Goal: Complete application form

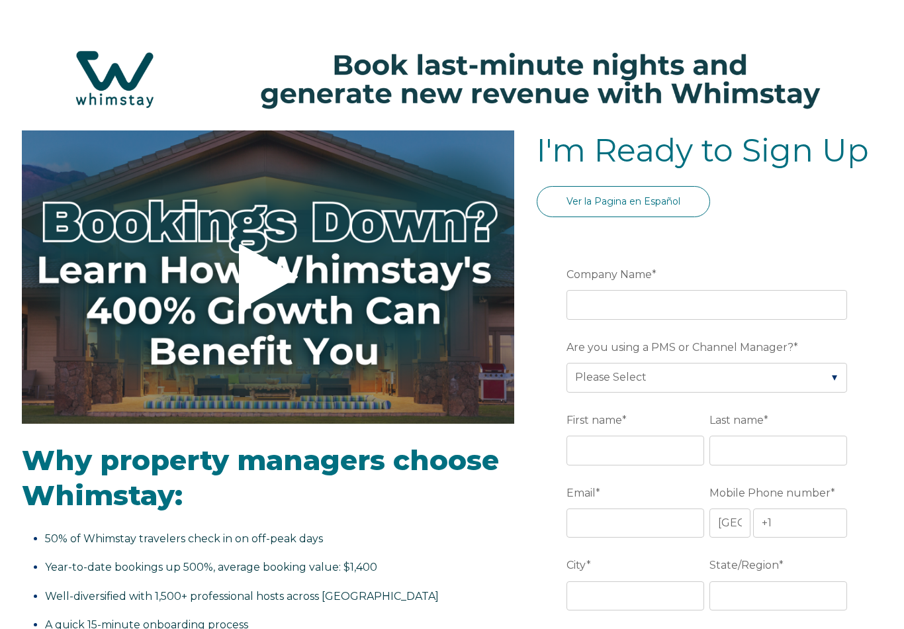
select select "US"
select select "Standard"
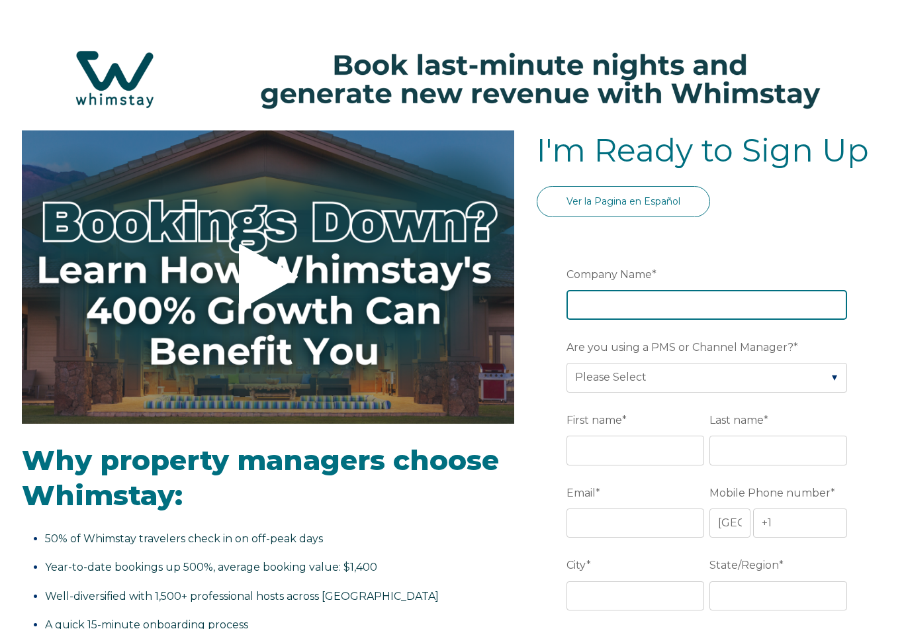
click at [695, 306] on input "Company Name *" at bounding box center [706, 304] width 281 height 29
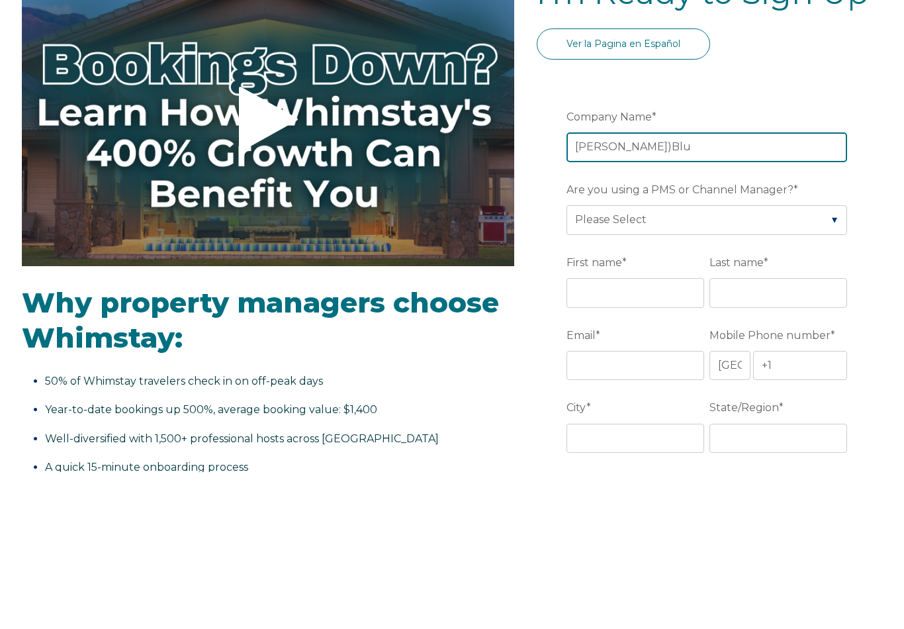
type input "Luna)Blu"
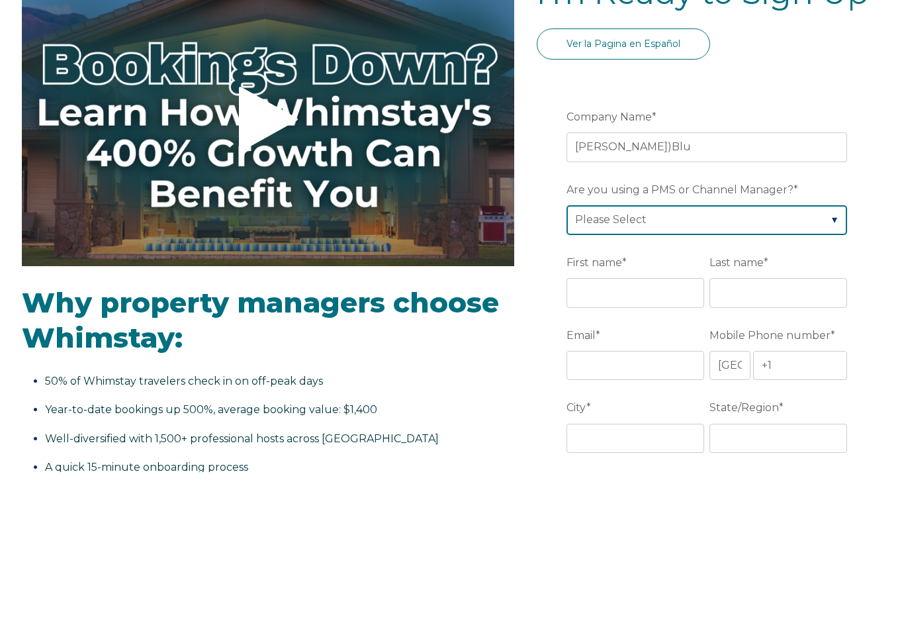
click at [611, 363] on select "Please Select Barefoot BookingPal Boost Brightside CiiRUS Escapia Guesty Hostaw…" at bounding box center [706, 377] width 281 height 29
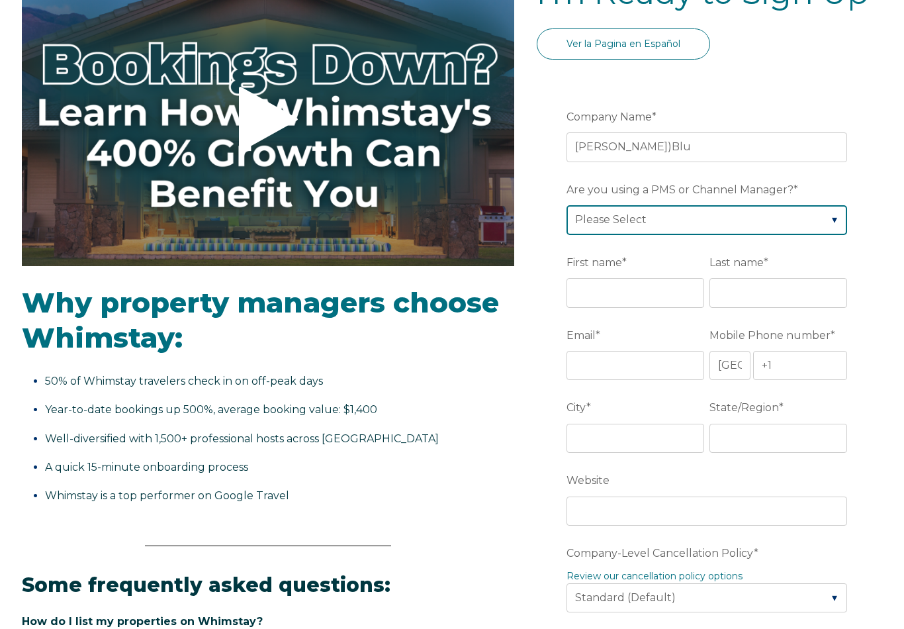
select select "Hostfully"
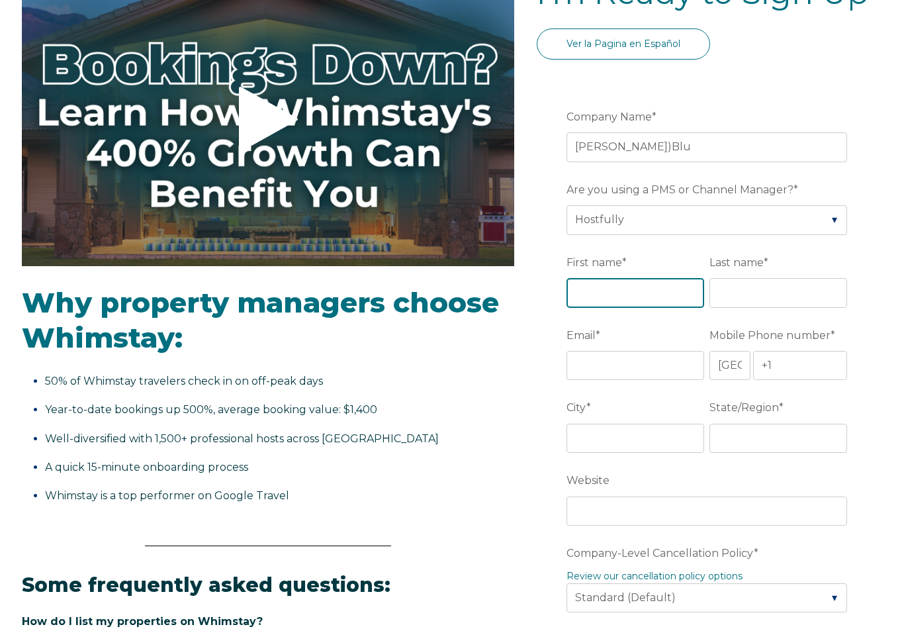
click at [598, 297] on input "First name *" at bounding box center [635, 292] width 138 height 29
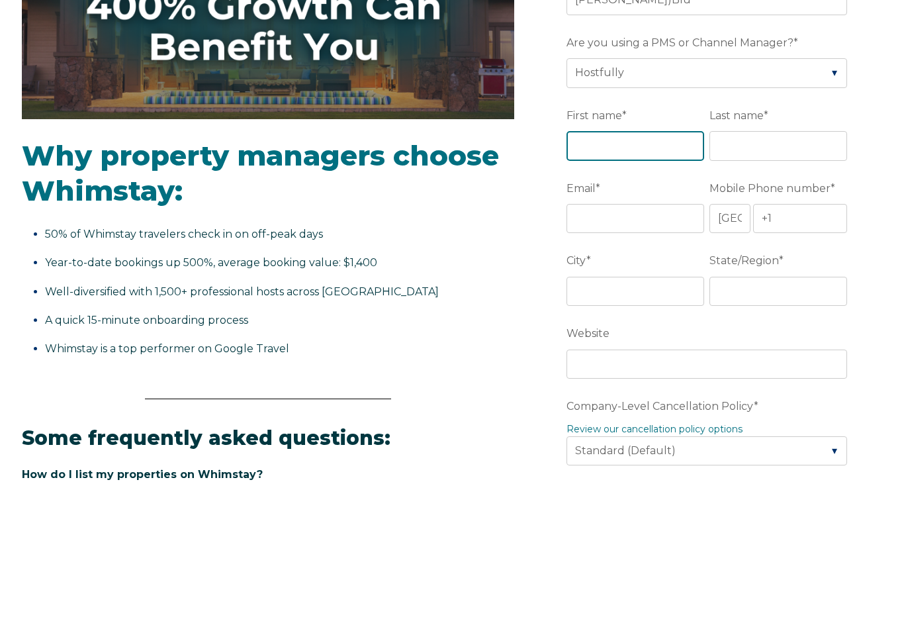
type input "[PERSON_NAME]"
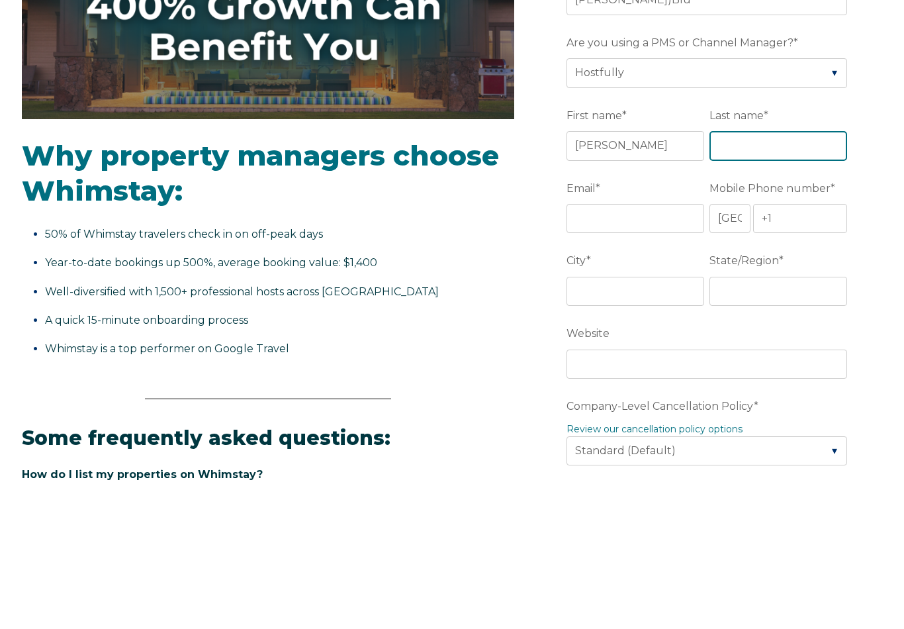
type input "Olenio"
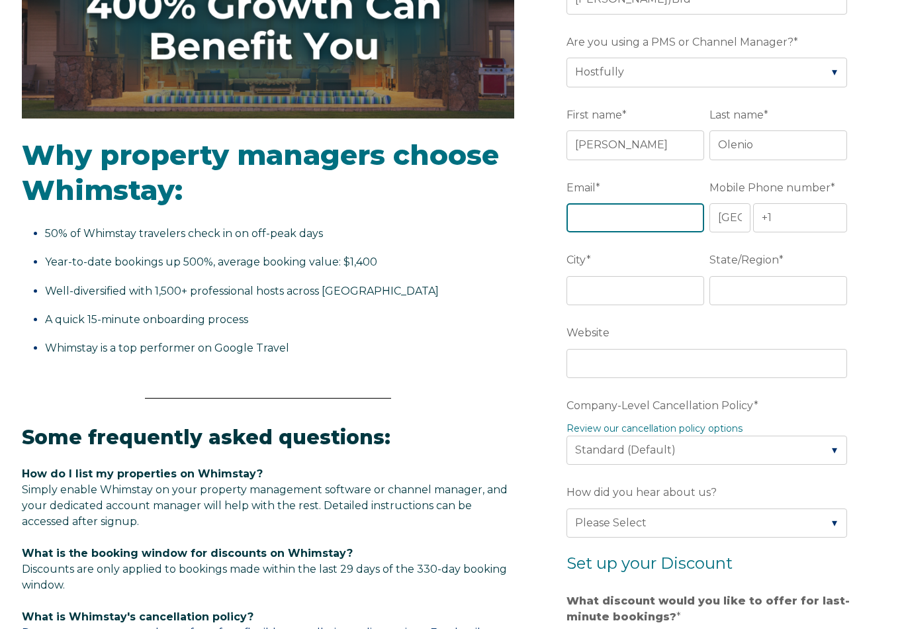
click at [597, 226] on input "Email *" at bounding box center [635, 217] width 138 height 29
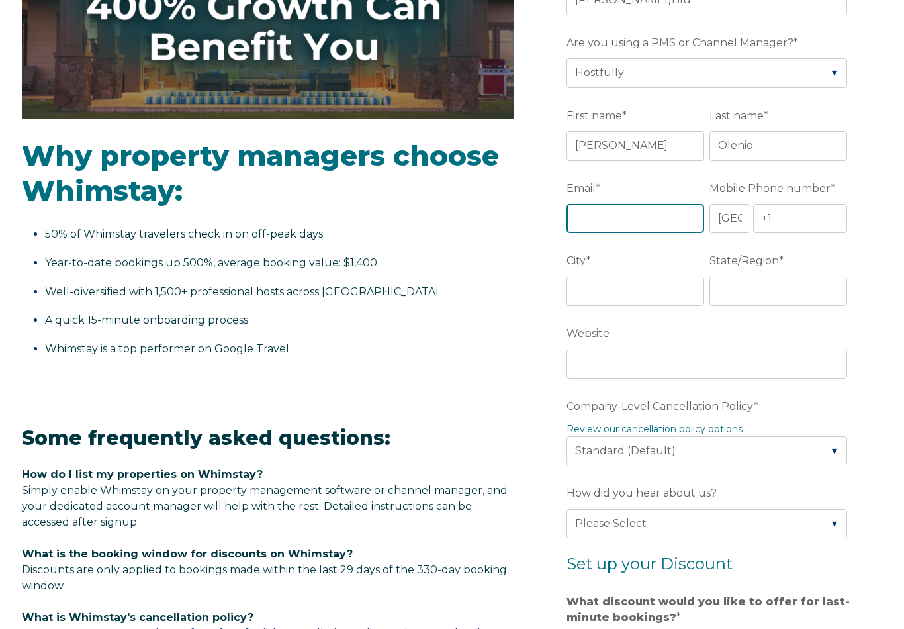
type input "j"
type input "Jason@LunaBlu.me"
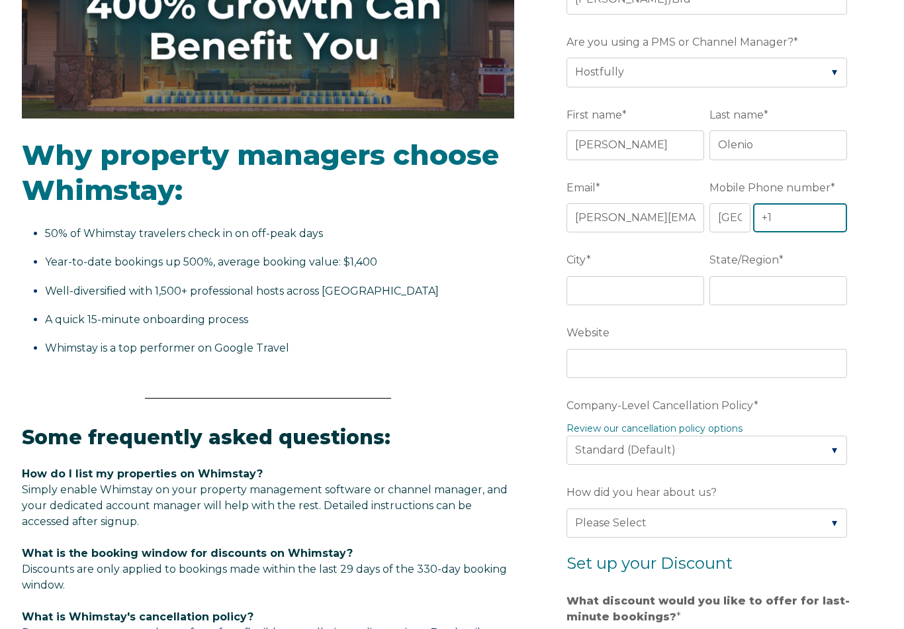
click at [792, 222] on input "+1" at bounding box center [800, 218] width 94 height 29
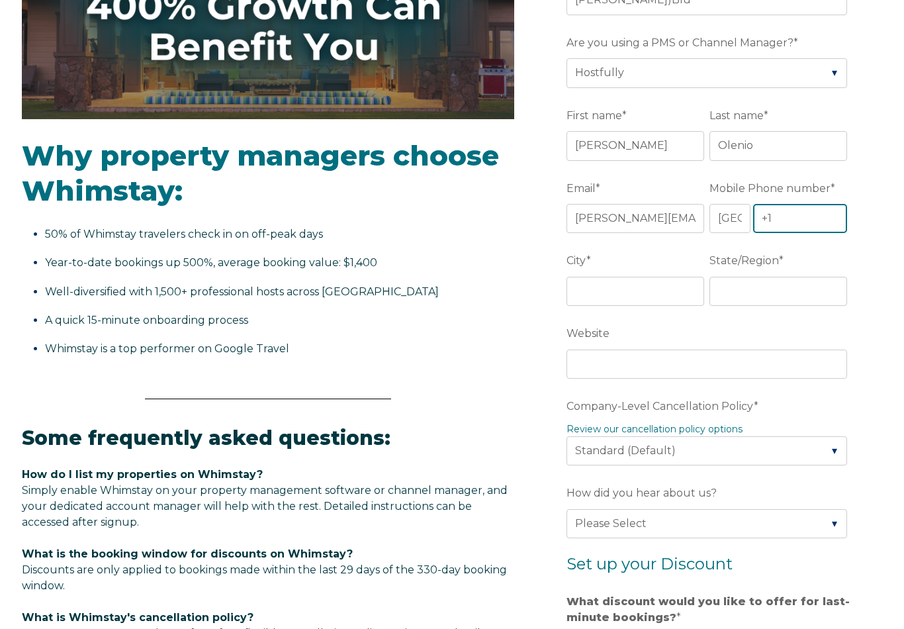
type input "[PHONE_NUMBER]"
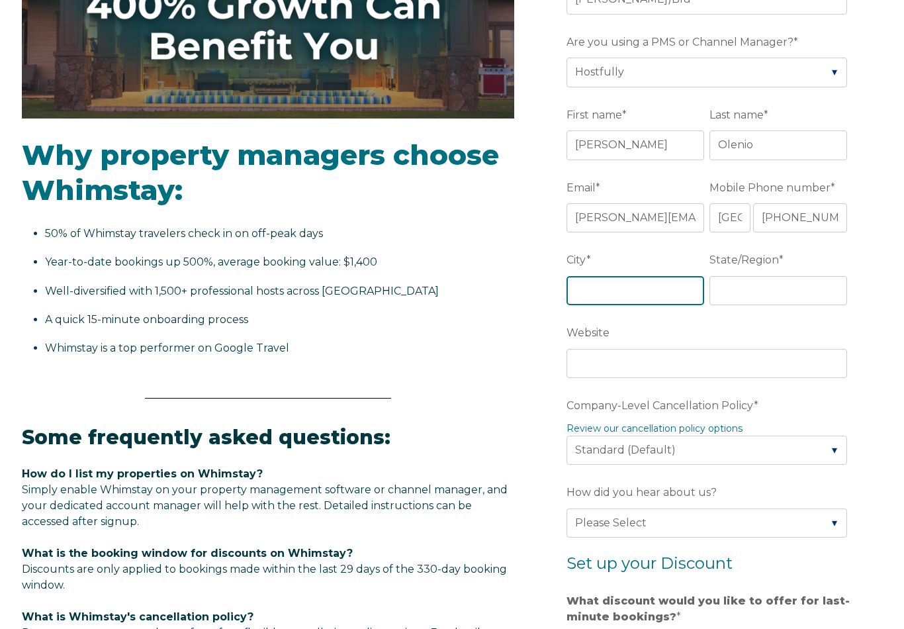
click at [602, 292] on input "City *" at bounding box center [635, 291] width 138 height 29
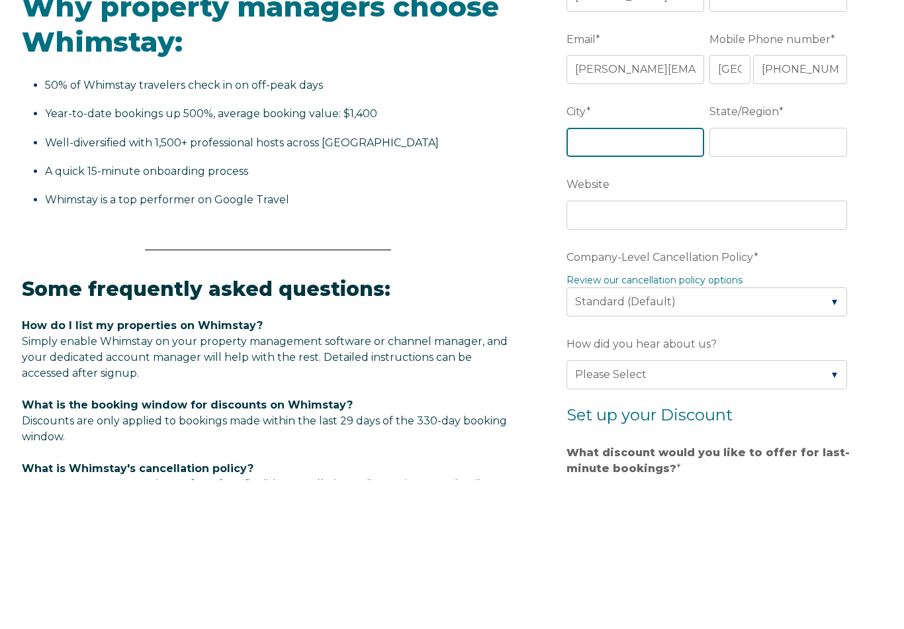
type input "Hampton"
type input "NH"
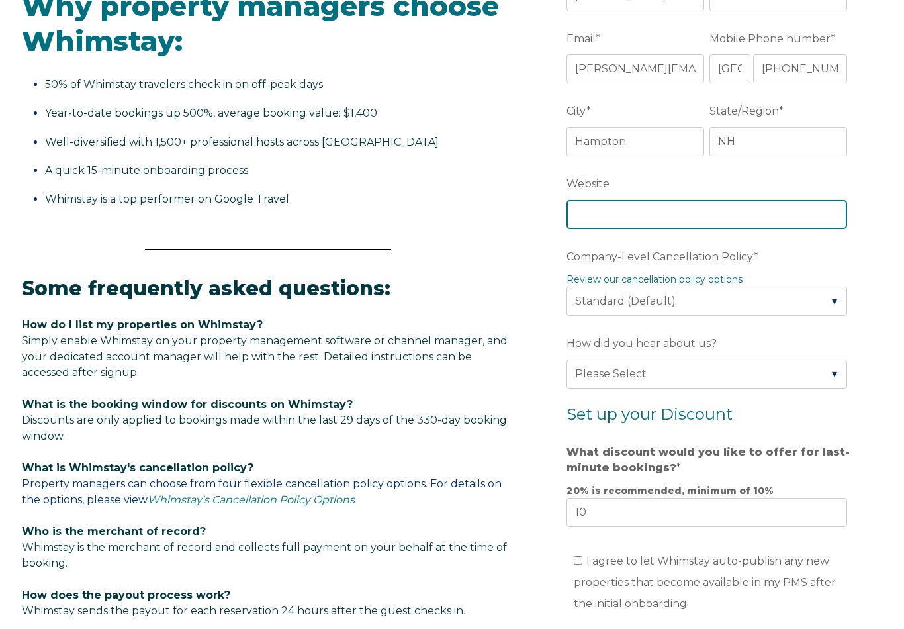
click at [601, 222] on input "Website" at bounding box center [706, 214] width 281 height 29
type input "LunaBlu.me"
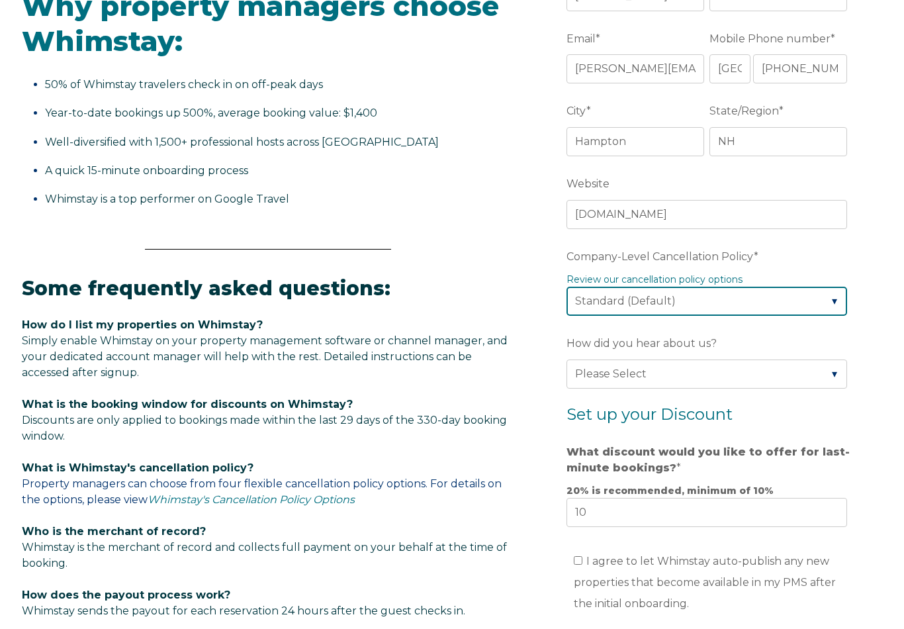
click at [818, 307] on select "Please Select Partial Standard (Default) Moderate Strict" at bounding box center [706, 301] width 281 height 29
select select "Strict"
click at [704, 285] on link "Review our cancellation policy options" at bounding box center [654, 279] width 176 height 12
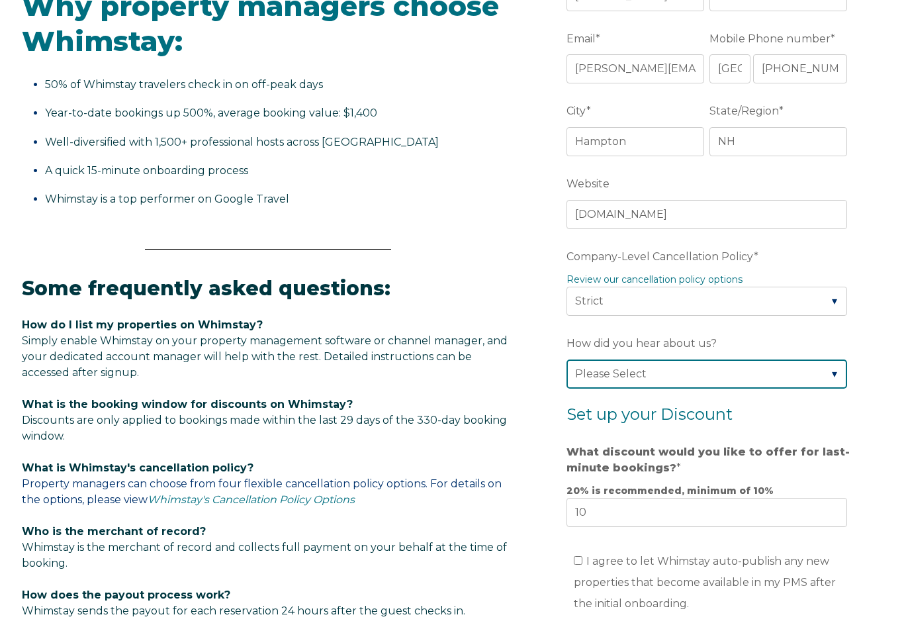
click at [665, 382] on select "Please Select Found Whimstay through a Google search Direct outreach from a Whi…" at bounding box center [706, 373] width 281 height 29
select select "Whimstay Sales"
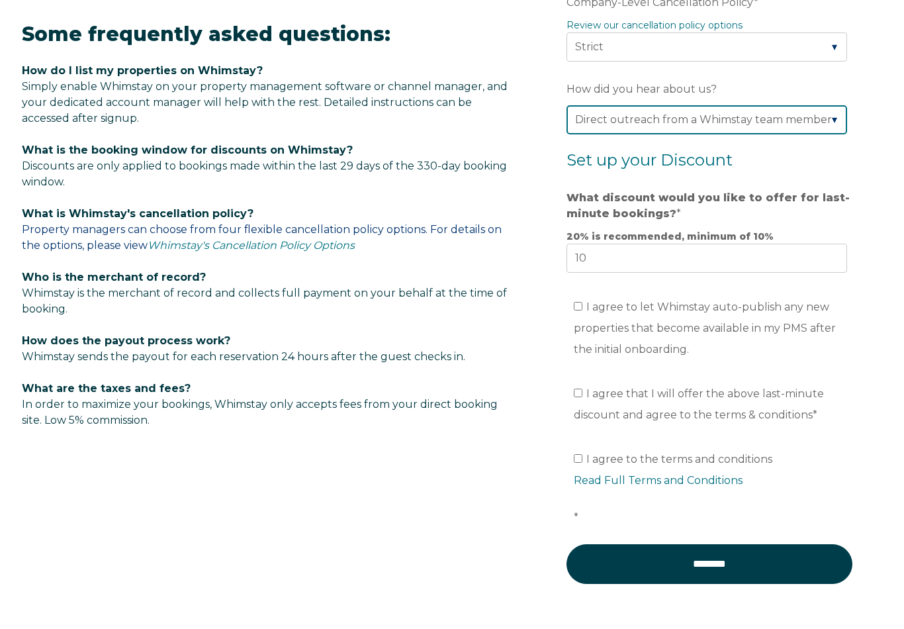
scroll to position [676, 0]
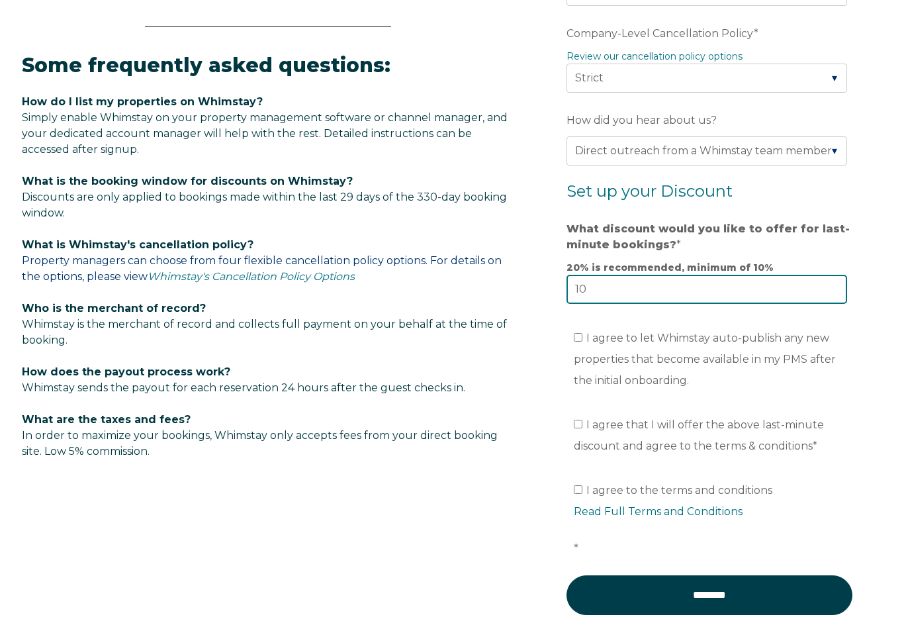
click at [611, 298] on input "10" at bounding box center [706, 289] width 281 height 29
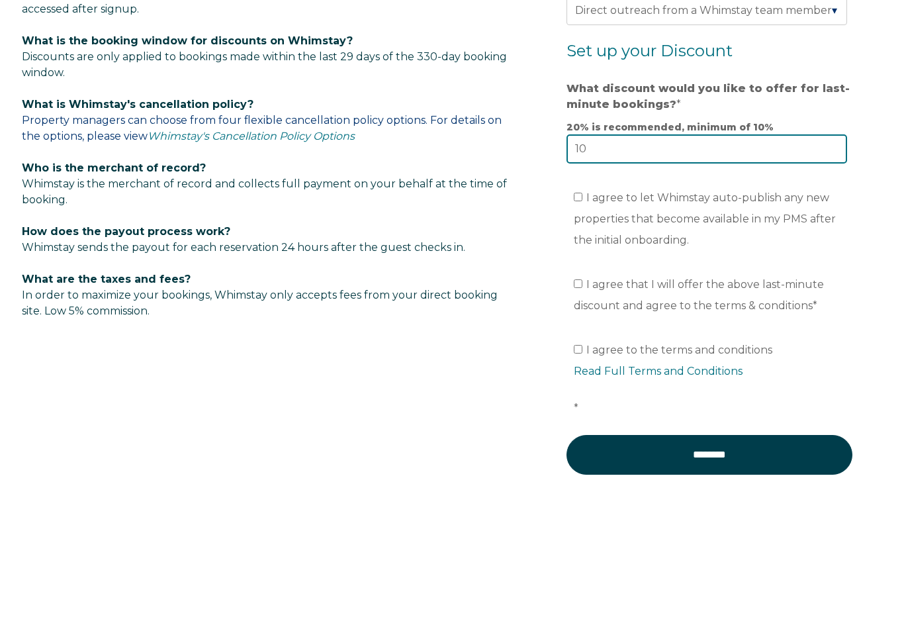
type input "1"
type input "20"
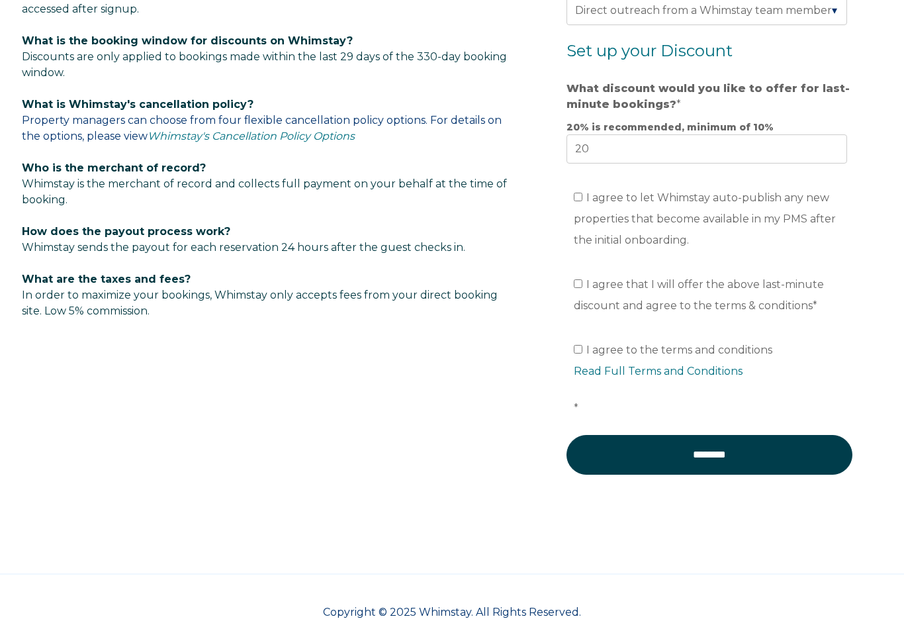
click at [578, 201] on input "I agree to let Whimstay auto-publish any new properties that become available i…" at bounding box center [578, 197] width 9 height 9
checkbox input "true"
click at [574, 288] on input "I agree that I will offer the above last-minute discount and agree to the terms…" at bounding box center [578, 283] width 9 height 9
checkbox input "true"
click at [580, 353] on input "I agree to the terms and conditions Read Full Terms and Conditions *" at bounding box center [578, 349] width 9 height 9
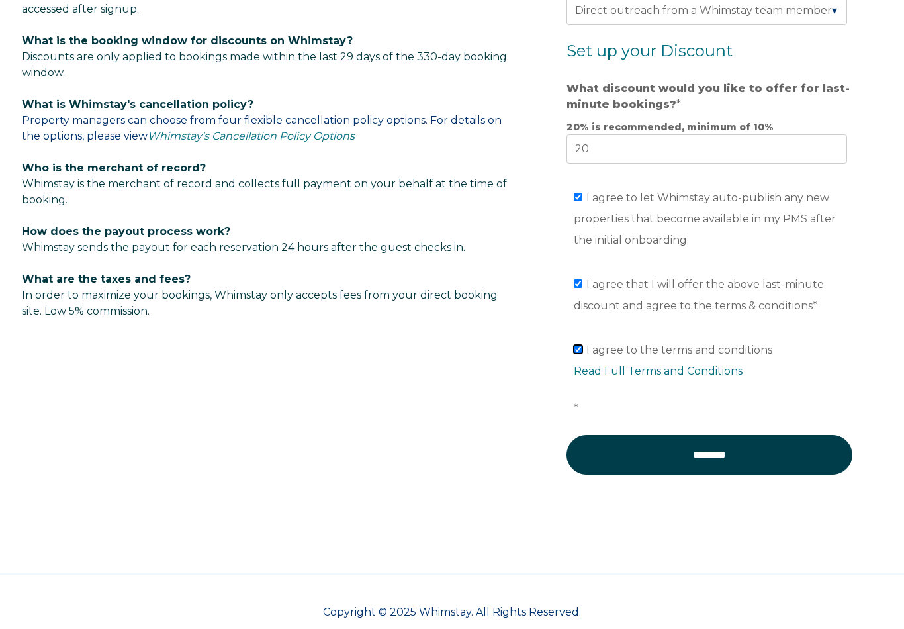
checkbox input "true"
click at [654, 465] on input "********" at bounding box center [709, 455] width 286 height 40
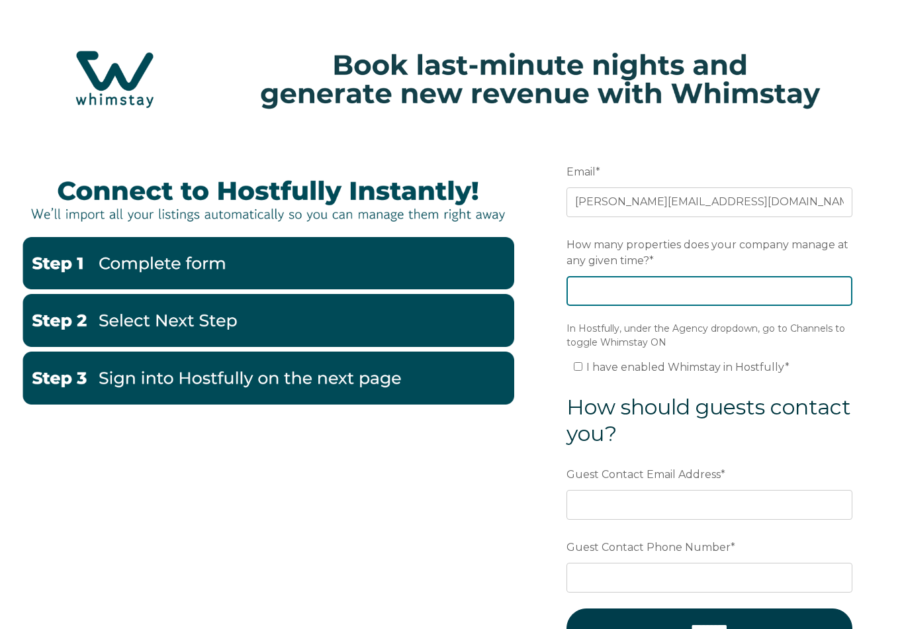
click at [617, 290] on input "How many properties does your company manage at any given time? *" at bounding box center [709, 290] width 286 height 29
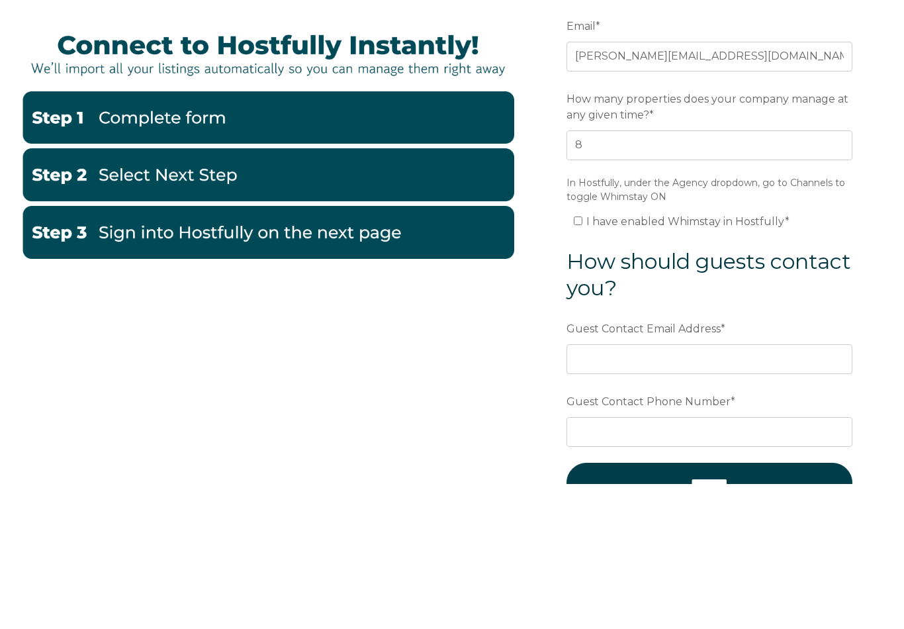
scroll to position [146, 0]
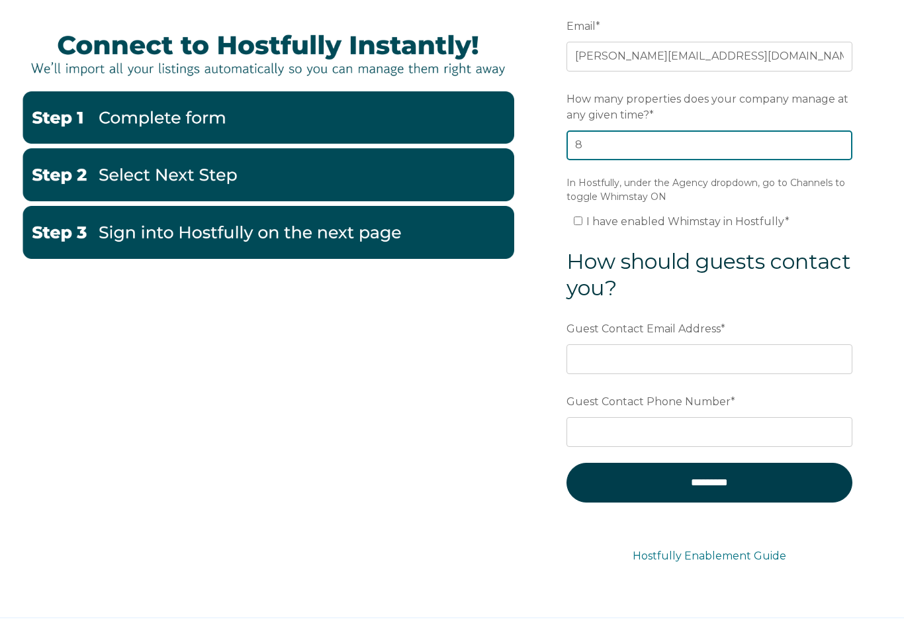
type input "8"
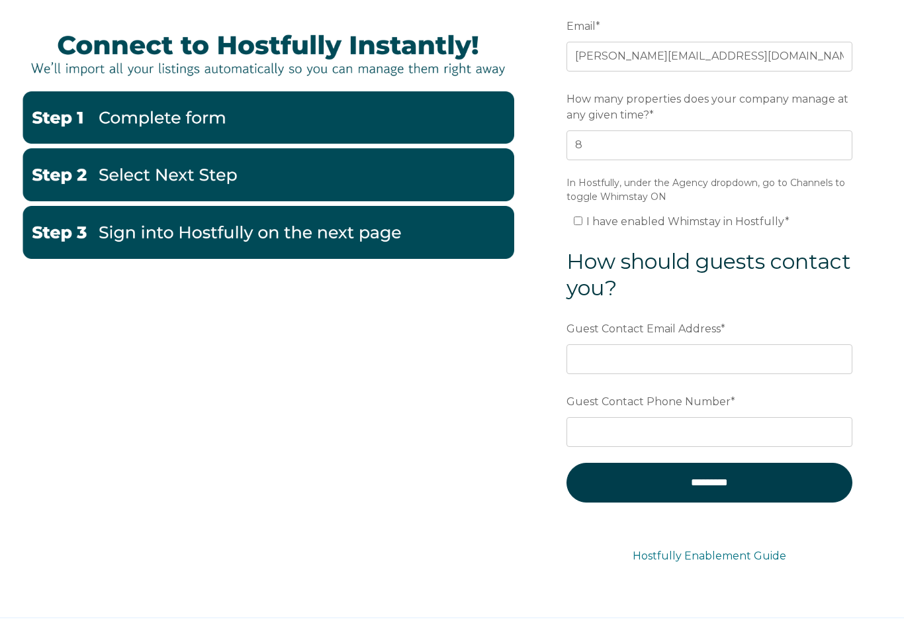
click at [581, 224] on input "I have enabled Whimstay in Hostfully *" at bounding box center [578, 220] width 9 height 9
checkbox input "true"
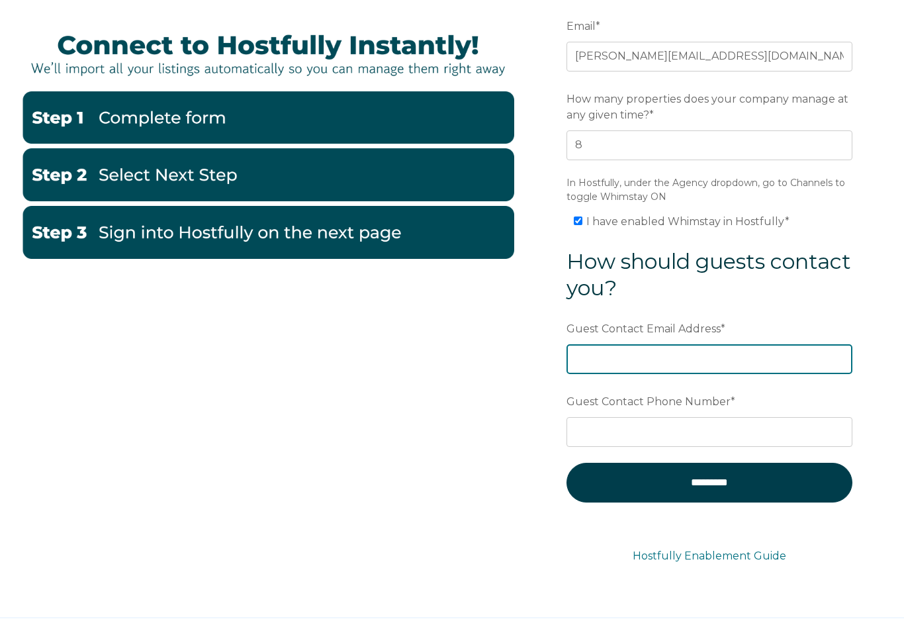
click at [618, 362] on input "Guest Contact Email Address *" at bounding box center [709, 358] width 286 height 29
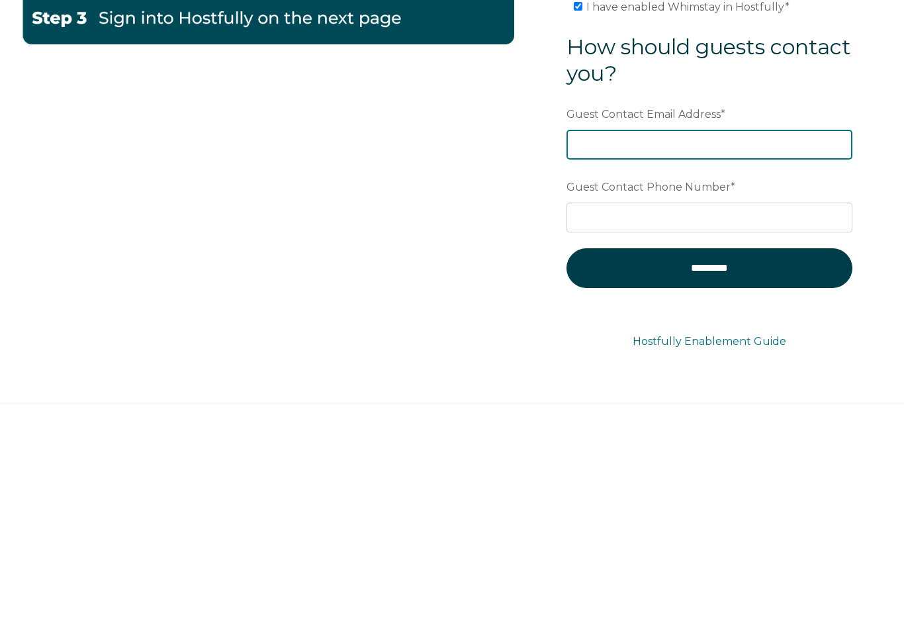
type input "J"
type input "Jason@LunaBlu.me"
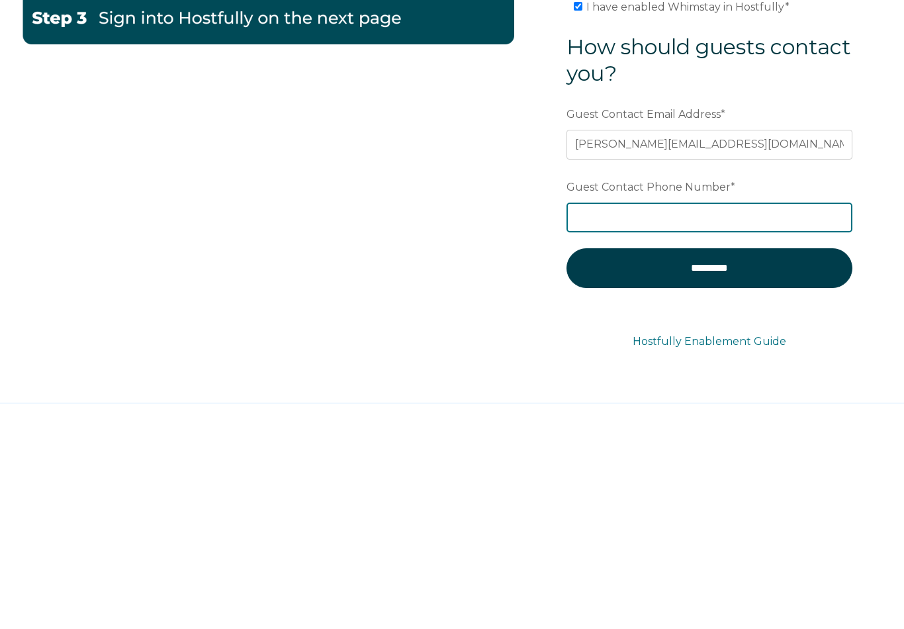
type input "9782658849"
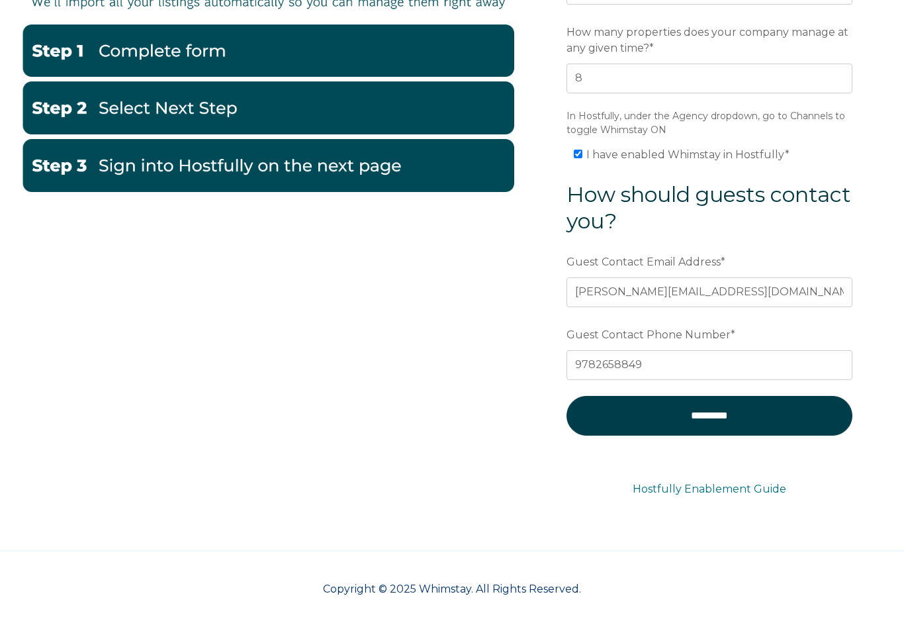
click at [756, 415] on input "*********" at bounding box center [709, 416] width 286 height 40
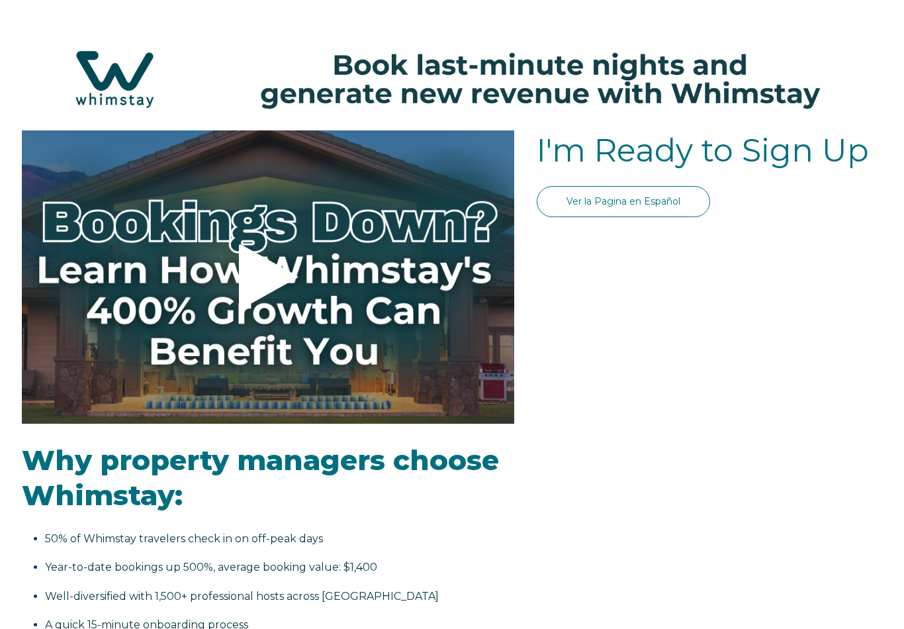
select select "US"
select select "Standard"
